Goal: Information Seeking & Learning: Learn about a topic

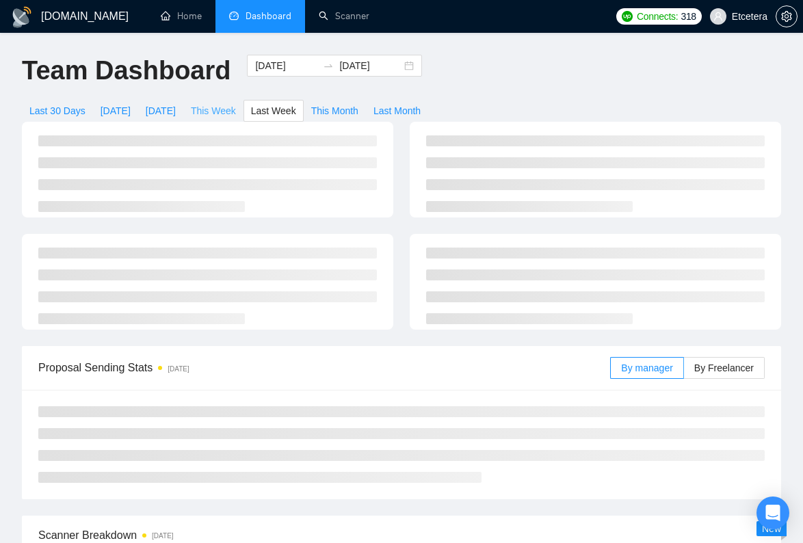
click at [233, 106] on span "This Week" at bounding box center [213, 110] width 45 height 15
type input "[DATE]"
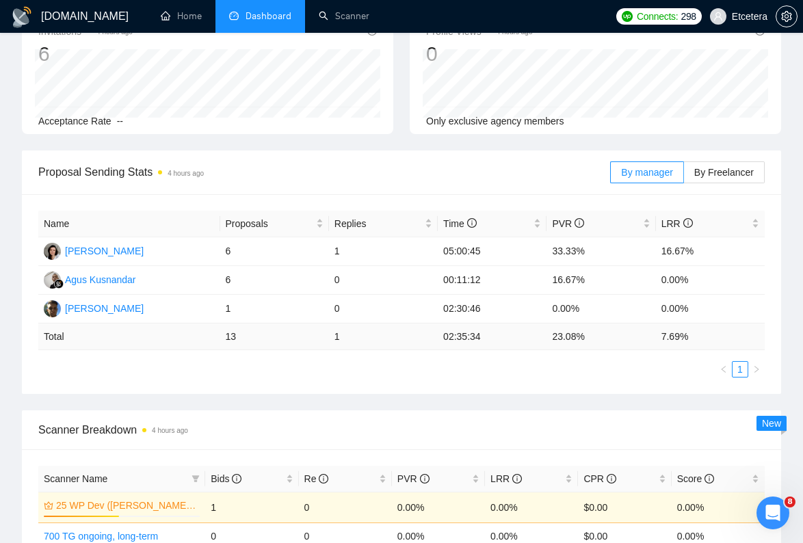
scroll to position [258, 0]
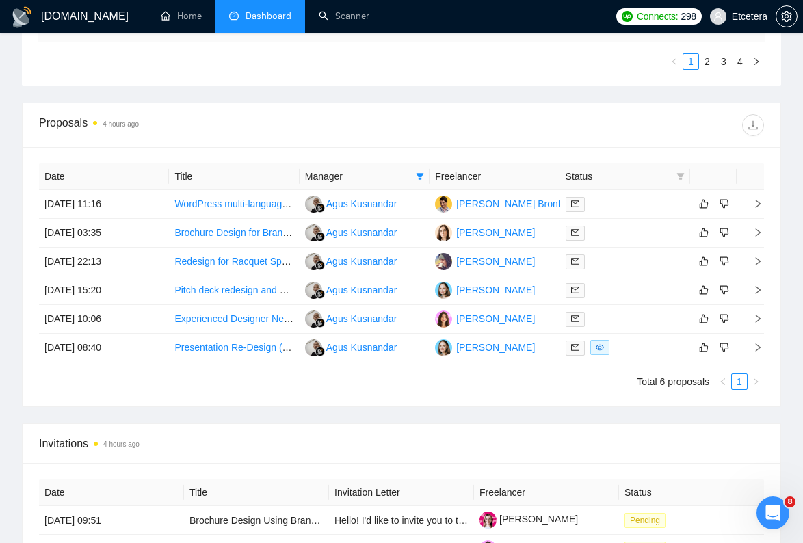
scroll to position [867, 0]
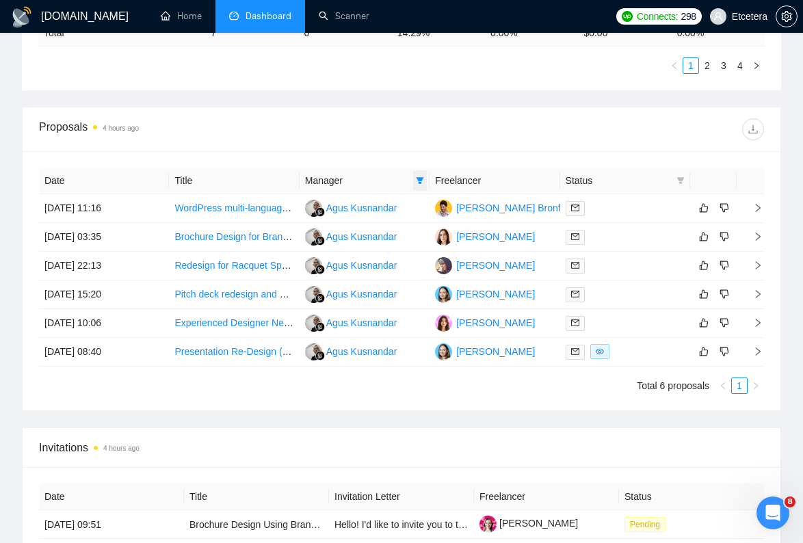
click at [420, 183] on icon "filter" at bounding box center [420, 180] width 8 height 7
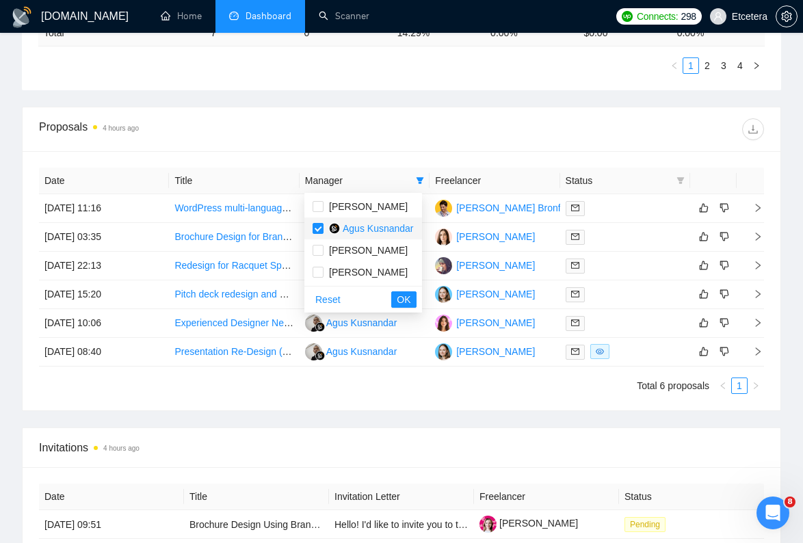
click at [365, 229] on span "Agus Kusnandar" at bounding box center [378, 228] width 71 height 11
checkbox input "false"
click at [406, 307] on button "OK" at bounding box center [403, 299] width 25 height 16
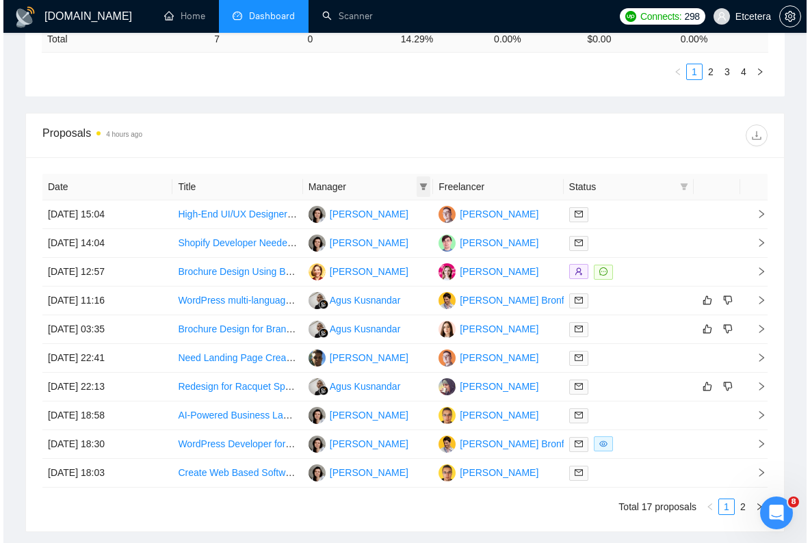
scroll to position [877, 0]
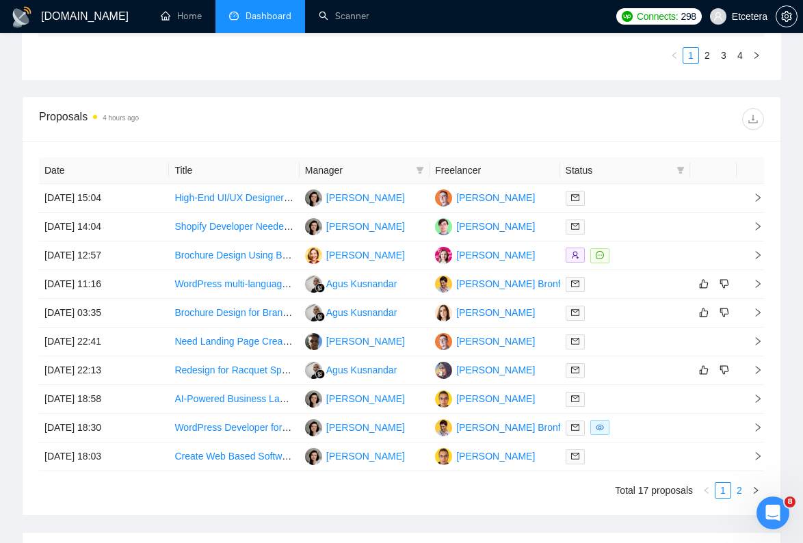
click at [736, 490] on link "2" at bounding box center [739, 490] width 15 height 15
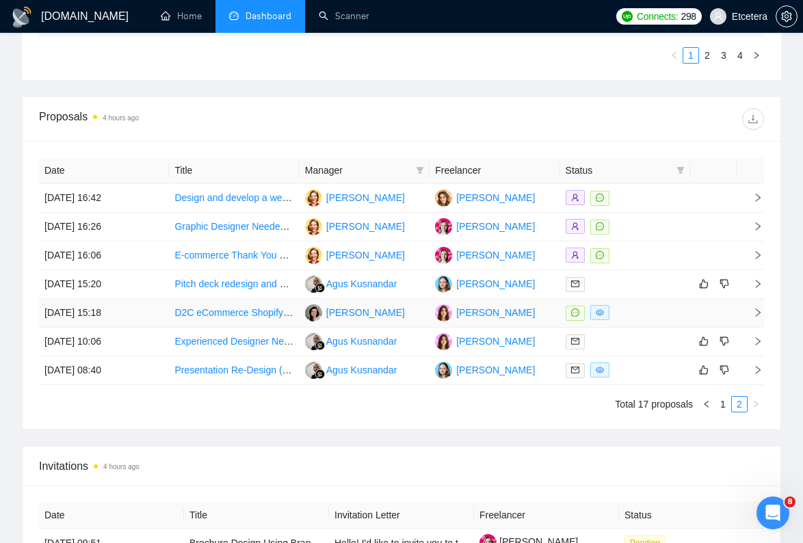
click at [234, 315] on link "D2C eCommerce Shopify - Landing Page Design Guru" at bounding box center [290, 312] width 233 height 11
